Goal: Task Accomplishment & Management: Manage account settings

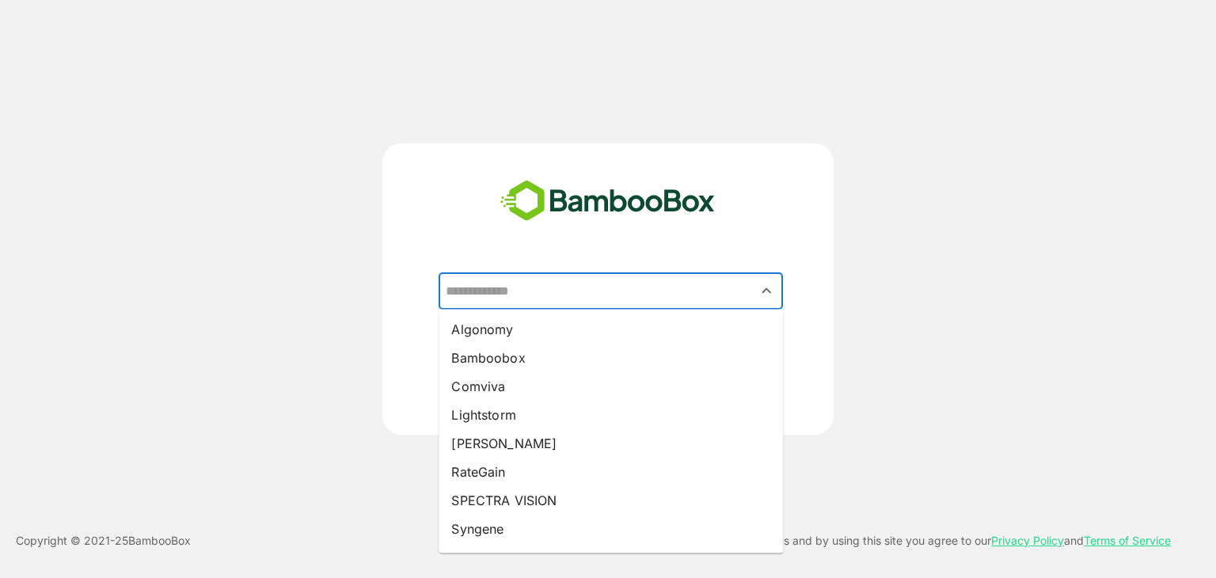
click at [567, 304] on input "text" at bounding box center [611, 291] width 338 height 30
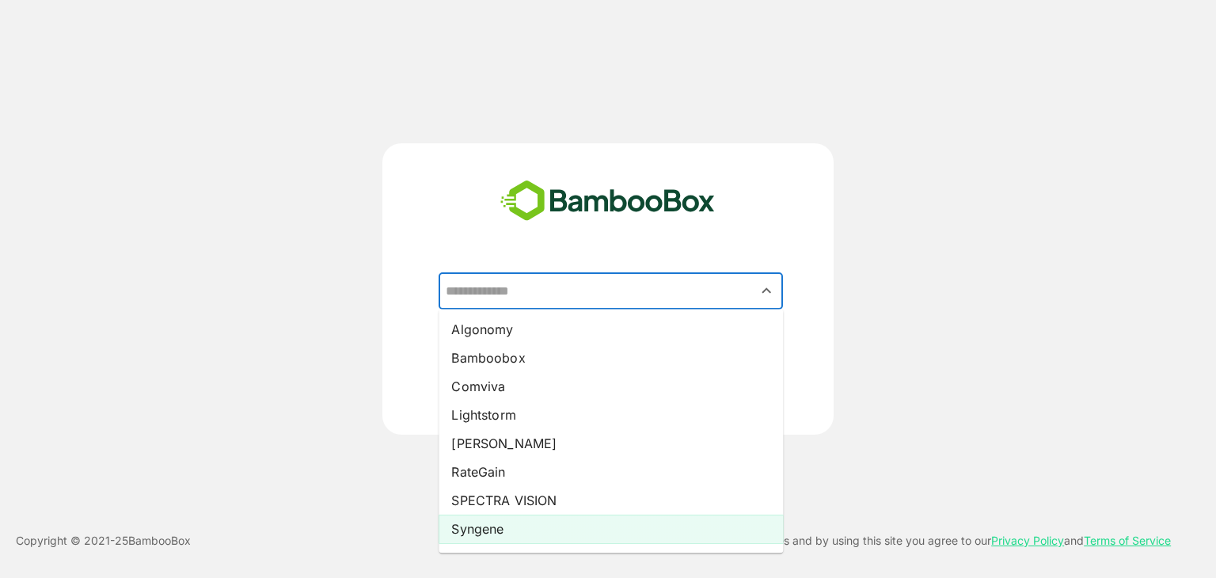
scroll to position [25, 0]
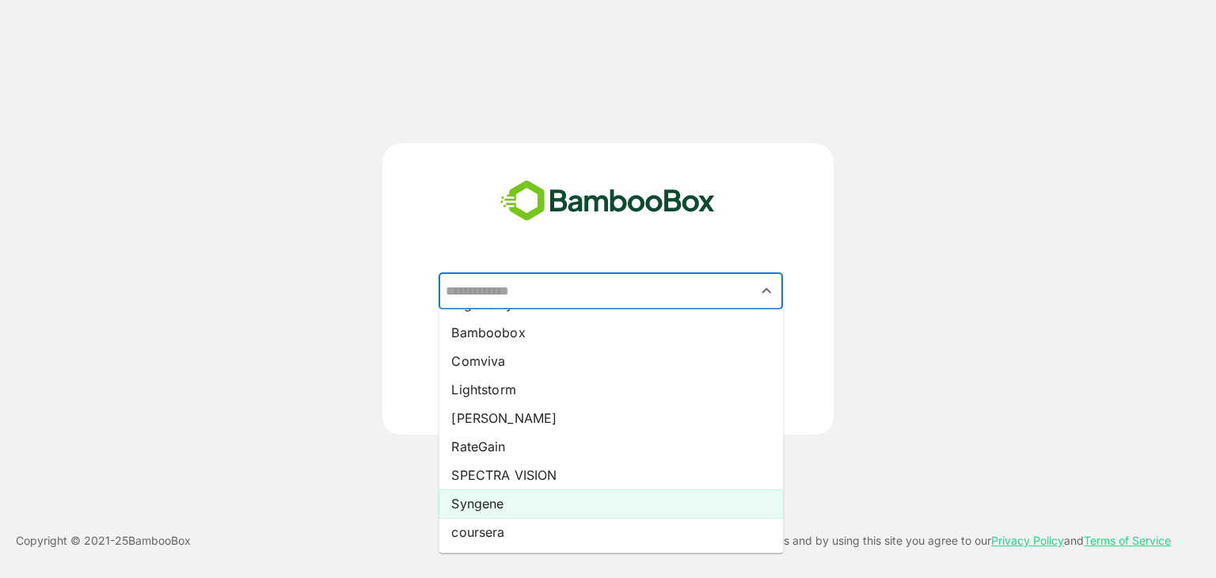
click at [508, 497] on li "Syngene" at bounding box center [610, 503] width 344 height 28
type input "*******"
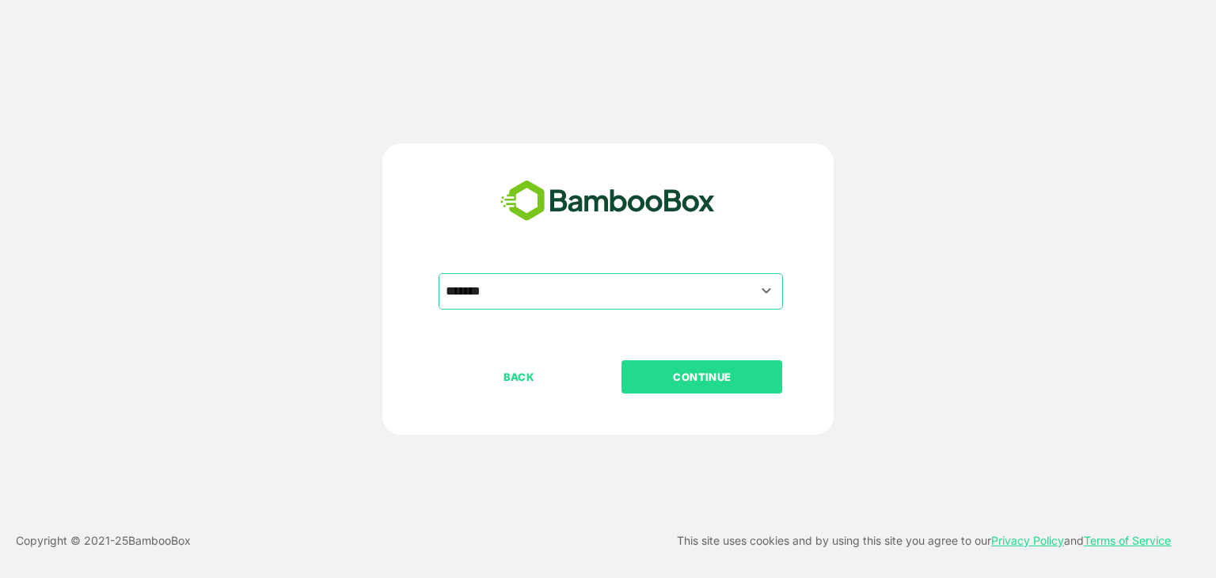
click at [694, 377] on p "CONTINUE" at bounding box center [702, 376] width 158 height 17
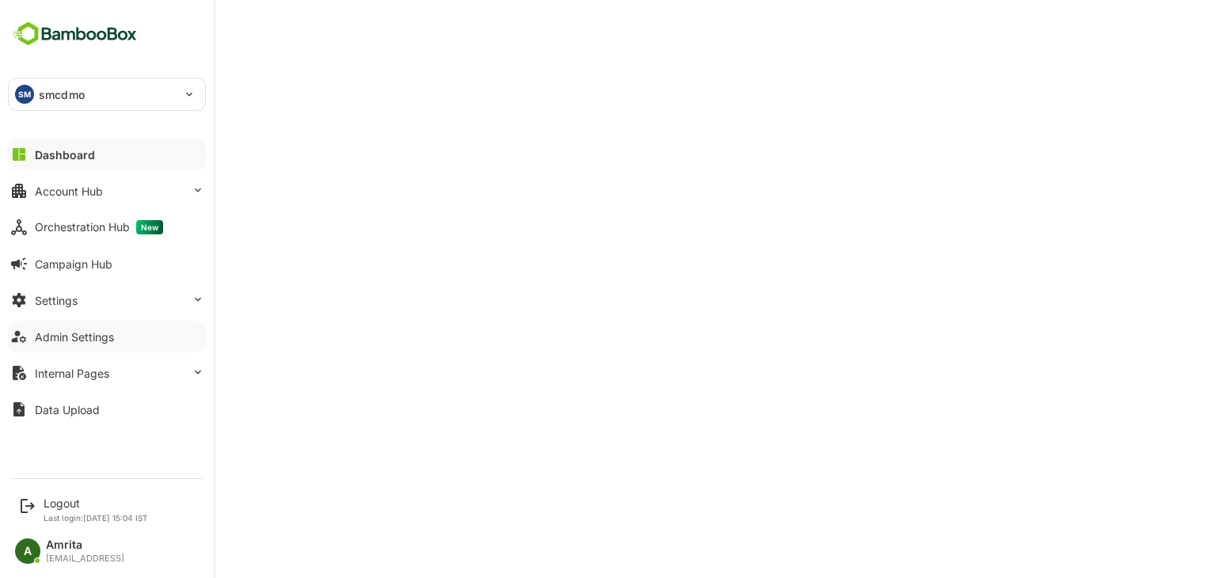
click at [71, 340] on div "Admin Settings" at bounding box center [74, 336] width 79 height 13
click at [92, 303] on button "Settings" at bounding box center [107, 300] width 198 height 32
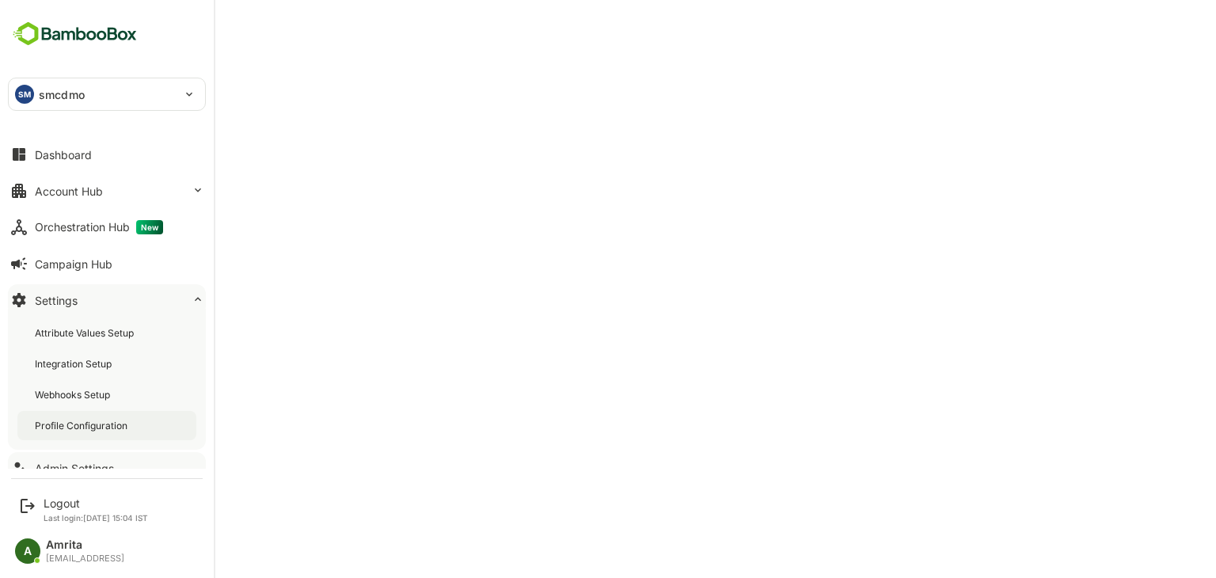
click at [85, 428] on div "Profile Configuration" at bounding box center [83, 425] width 96 height 13
click at [61, 504] on div "Logout" at bounding box center [96, 502] width 104 height 13
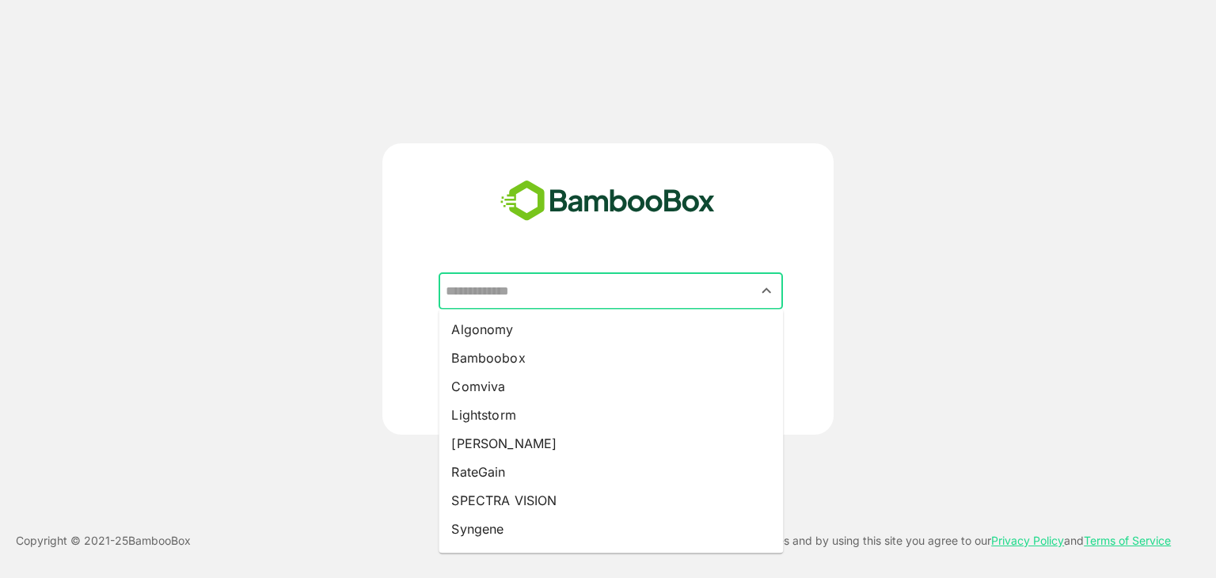
click at [542, 283] on input "text" at bounding box center [611, 291] width 338 height 30
